Goal: Find specific page/section: Find specific page/section

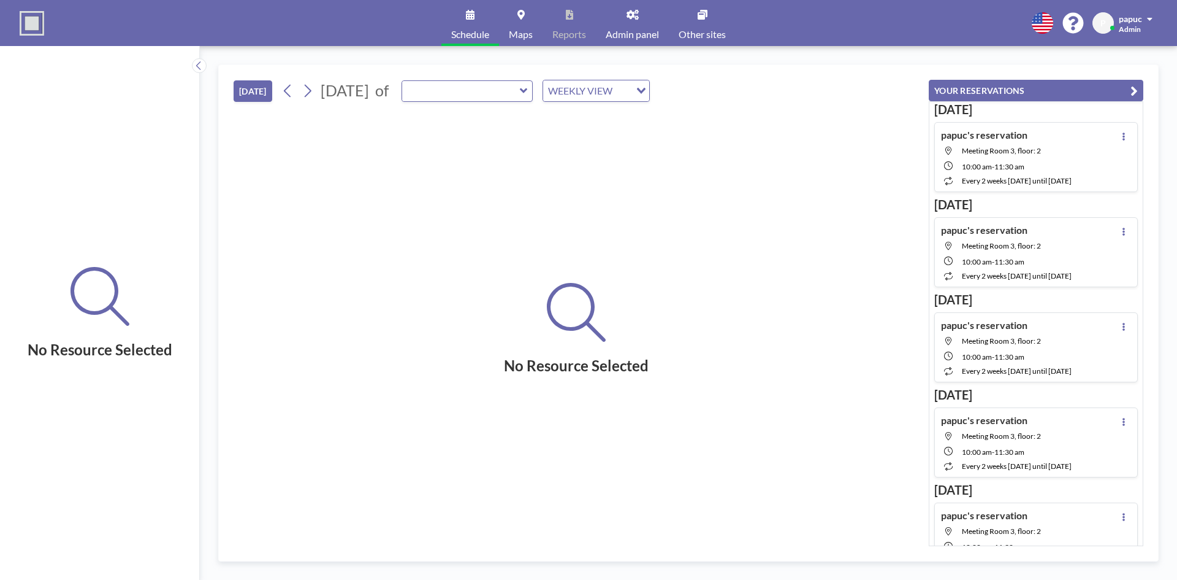
type input "Meeting Room 1"
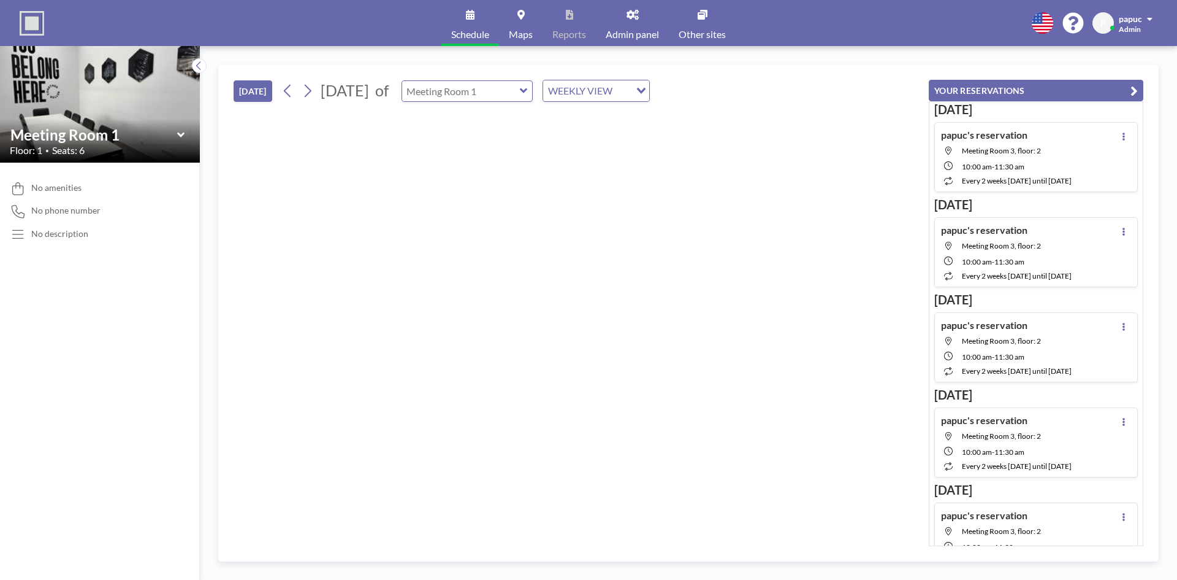
click at [520, 91] on input "text" at bounding box center [461, 91] width 118 height 20
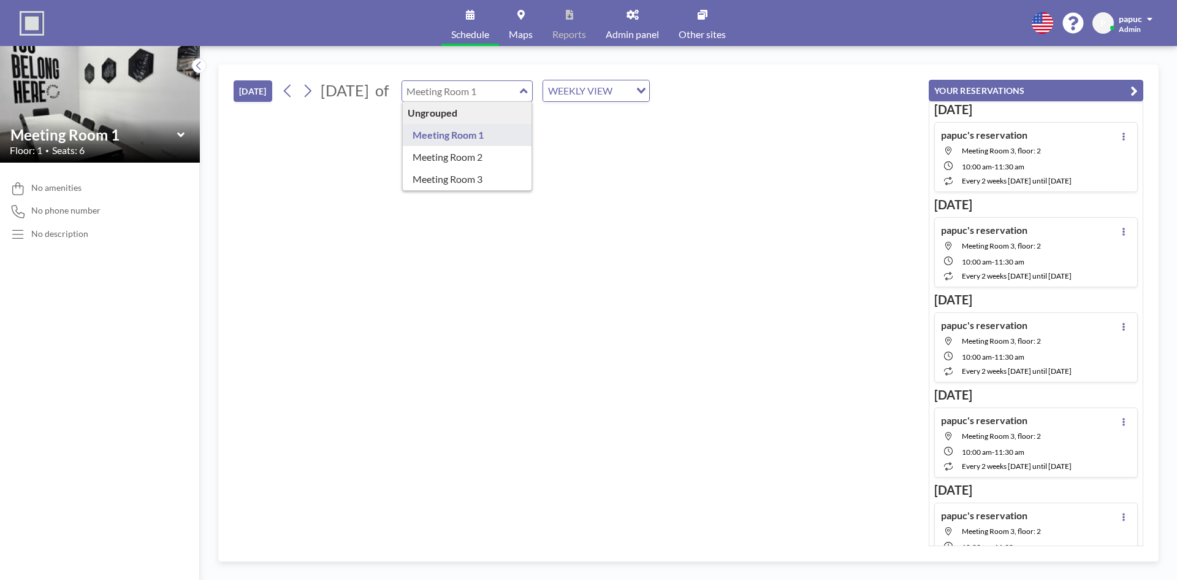
type input "Meeting Room 1"
click at [520, 84] on input "text" at bounding box center [461, 91] width 118 height 20
type input "Meeting Room 2"
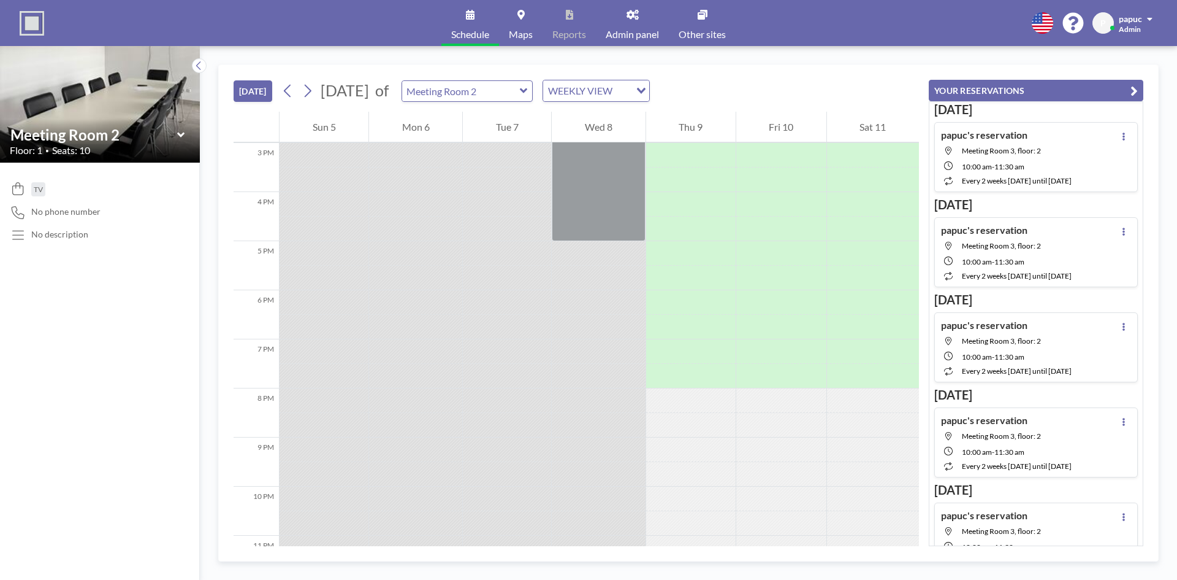
scroll to position [736, 0]
click at [520, 94] on input "text" at bounding box center [461, 91] width 118 height 20
type input "Meeting Room 3"
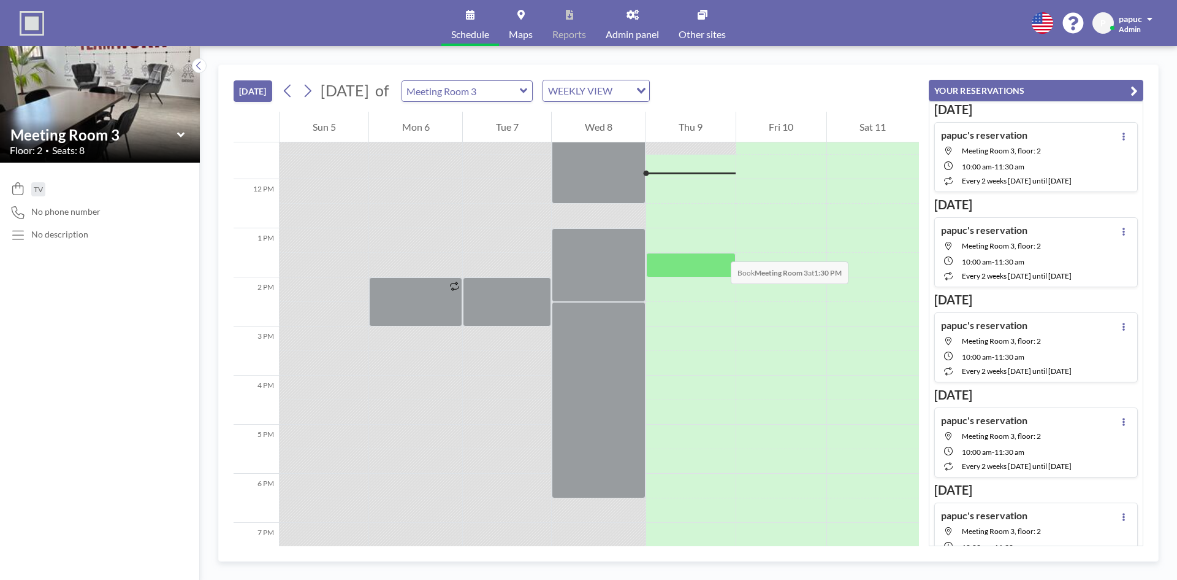
scroll to position [613, 0]
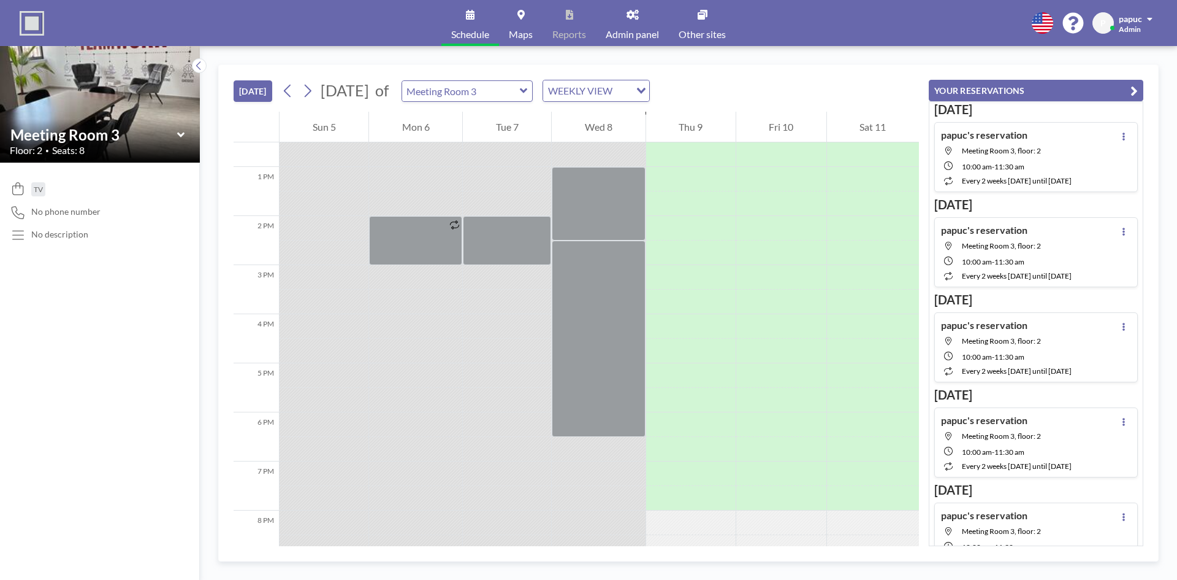
click at [534, 84] on div "Meeting Room 3" at bounding box center [468, 90] width 132 height 21
click at [520, 88] on input "text" at bounding box center [461, 91] width 118 height 20
type input "Meeting Room 1"
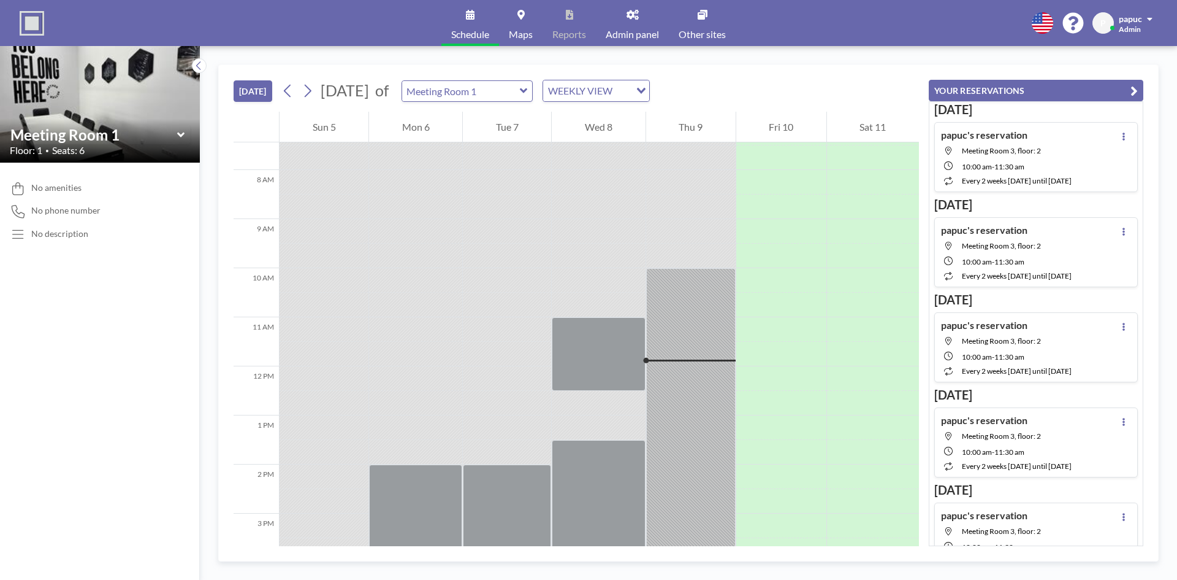
scroll to position [491, 0]
